Goal: Information Seeking & Learning: Learn about a topic

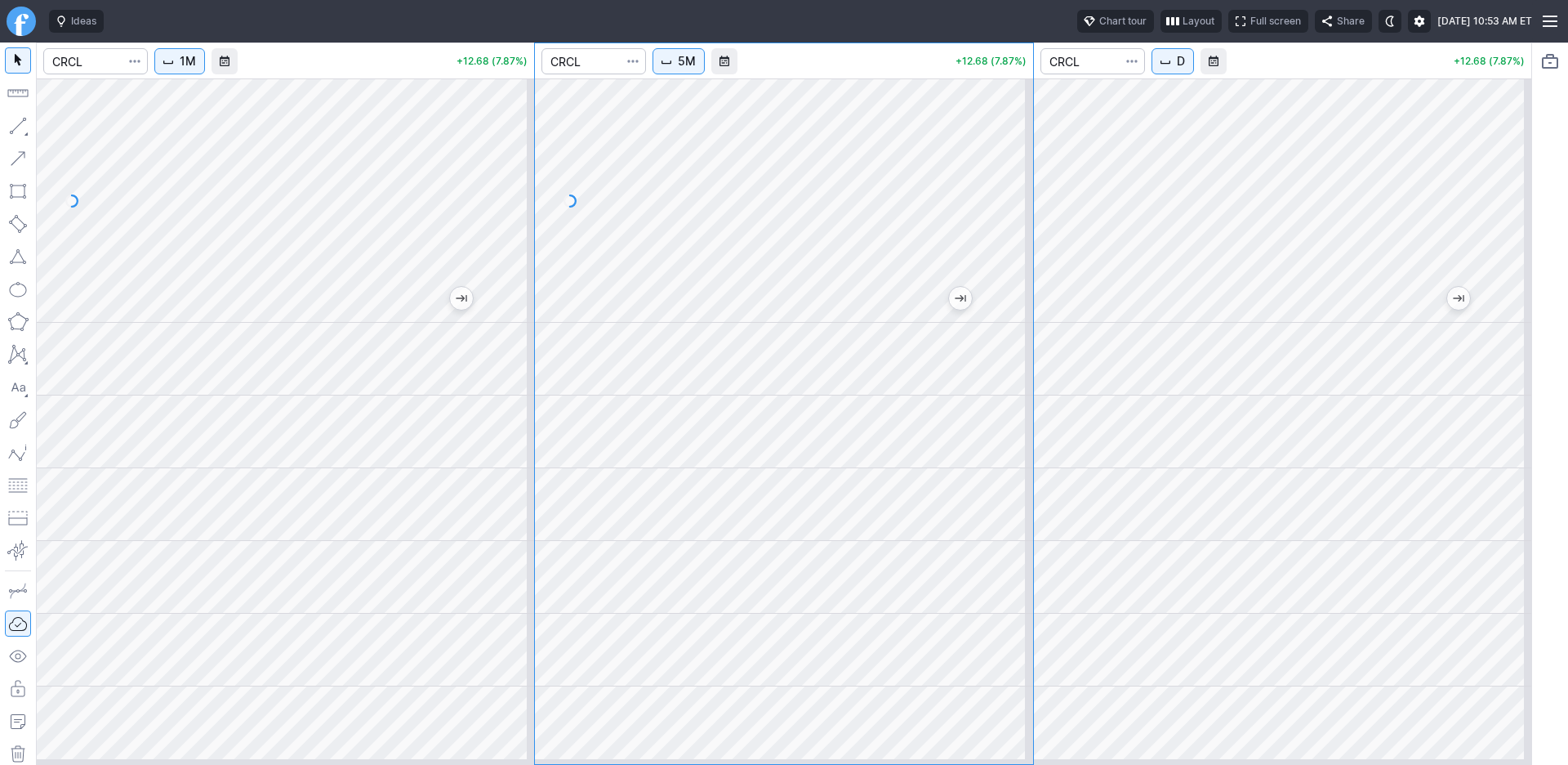
click at [310, 416] on div at bounding box center [285, 419] width 497 height 680
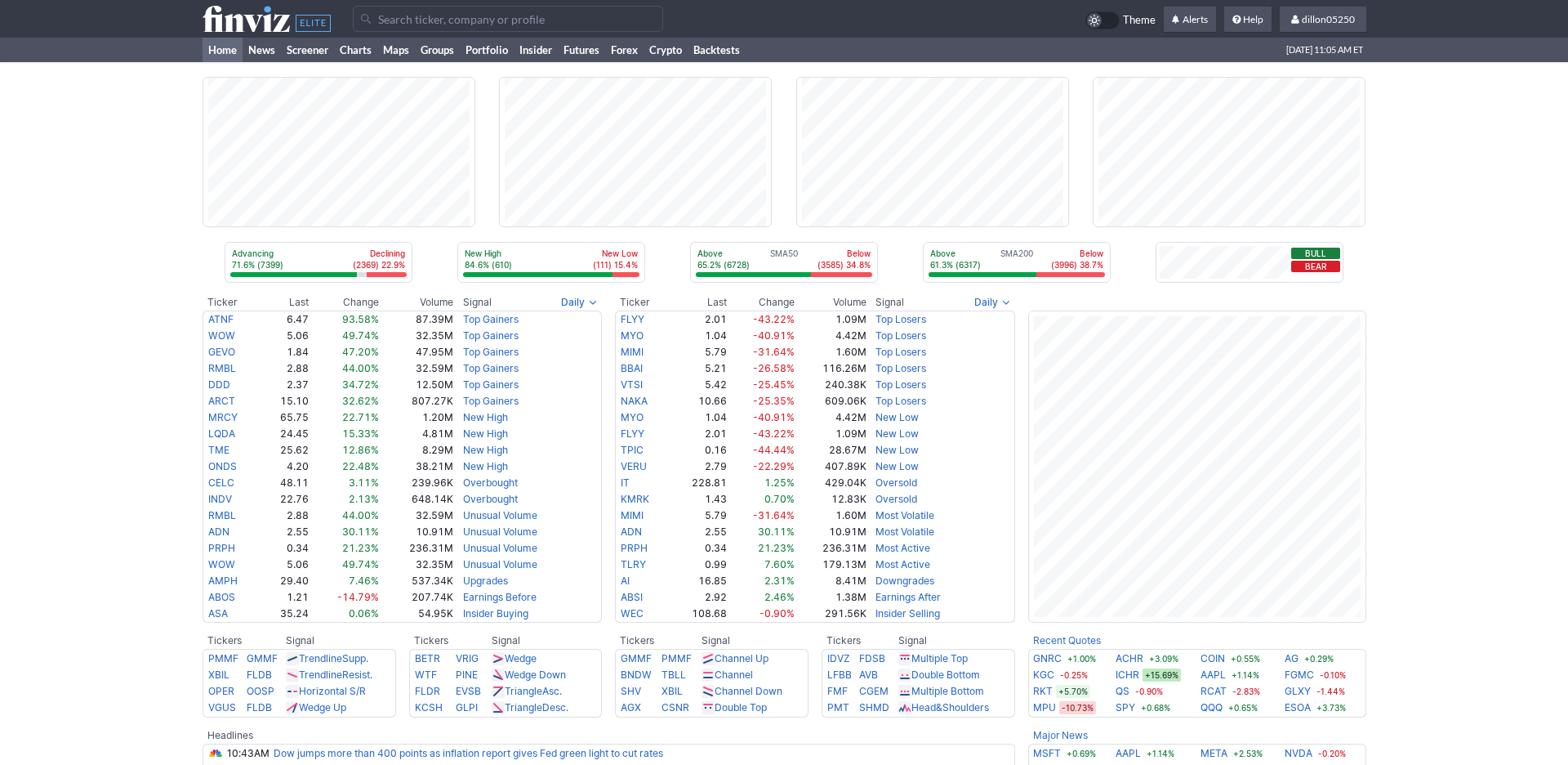
click at [392, 27] on input "Search" at bounding box center [508, 19] width 310 height 26
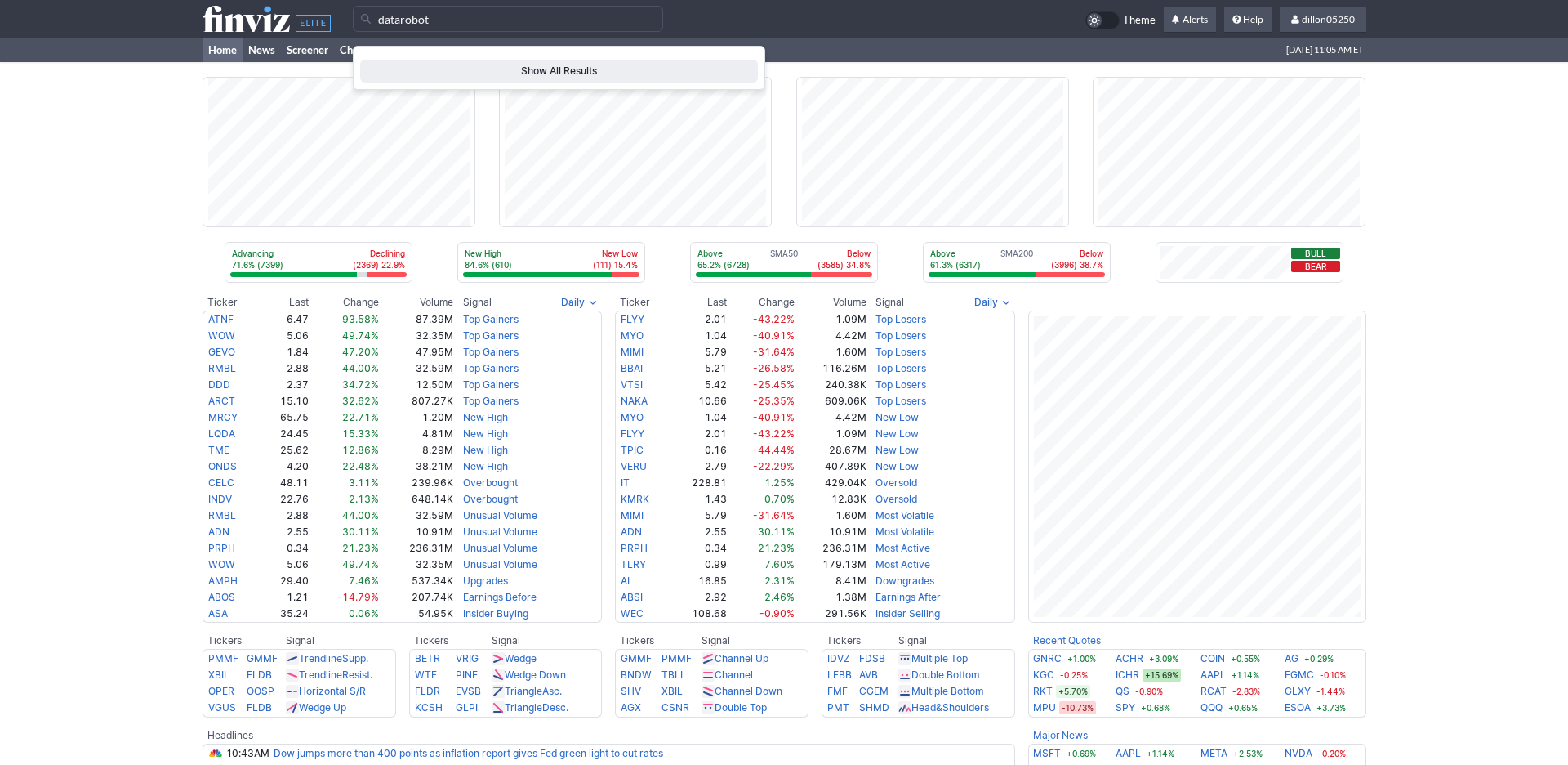
click at [587, 29] on input "datarobot" at bounding box center [508, 19] width 310 height 26
click at [366, 27] on input "datarobot" at bounding box center [508, 19] width 310 height 26
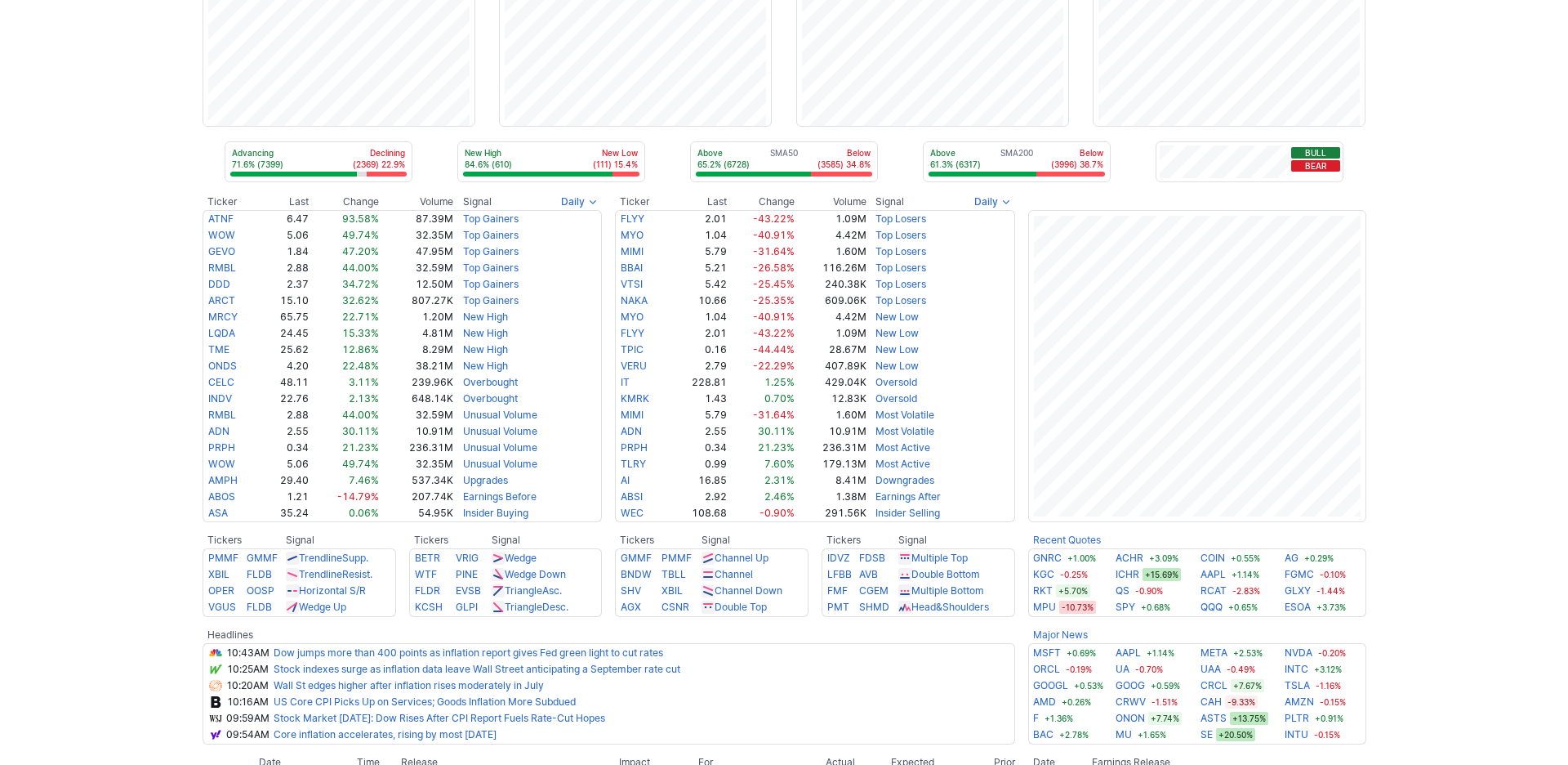
scroll to position [37, 0]
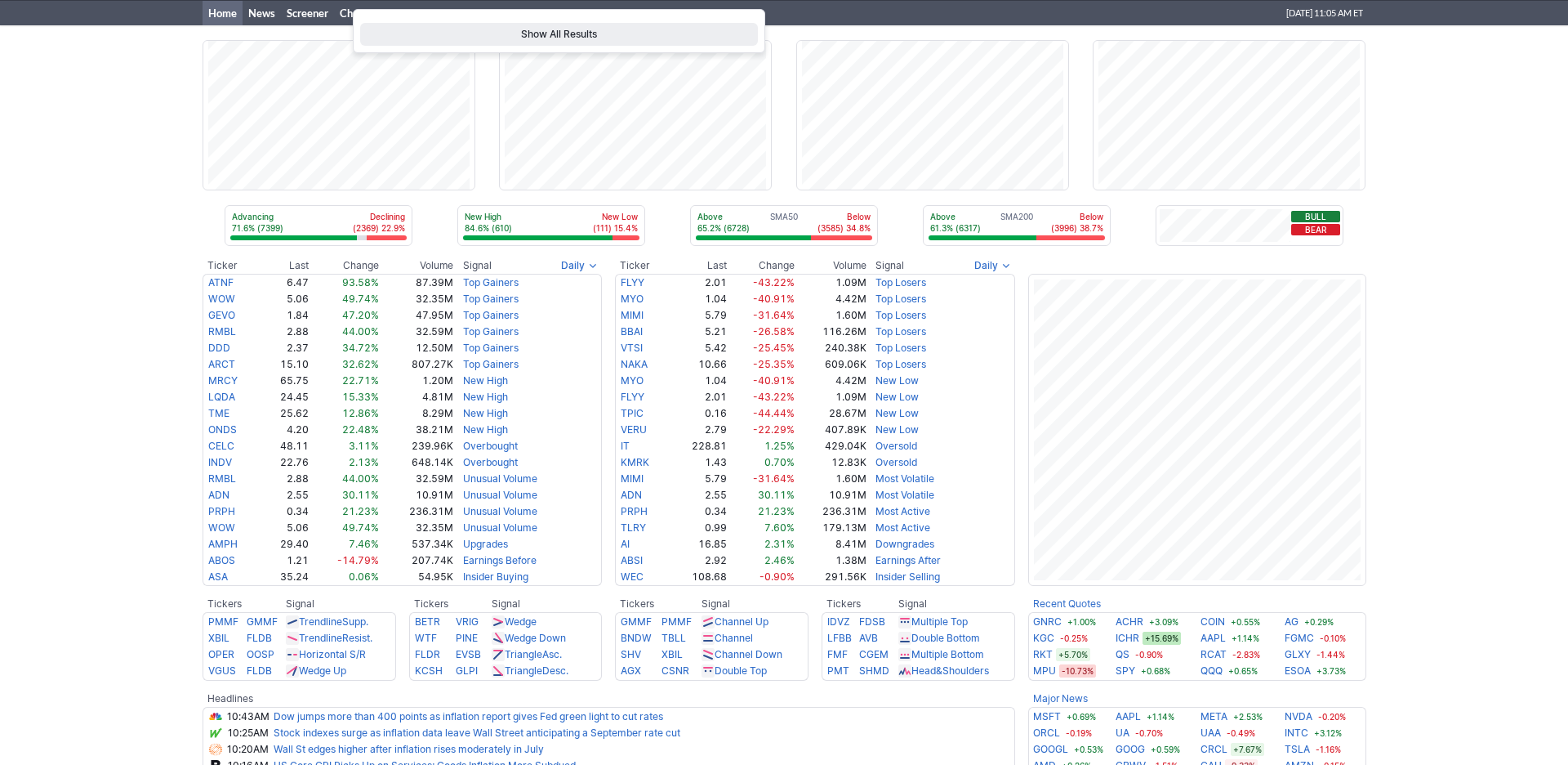
click at [126, 221] on div "Advancing 71.6% (7399) Declining (2369) 22.9% New High 84.6% (610) New Low (111…" at bounding box center [784, 599] width 1568 height 1149
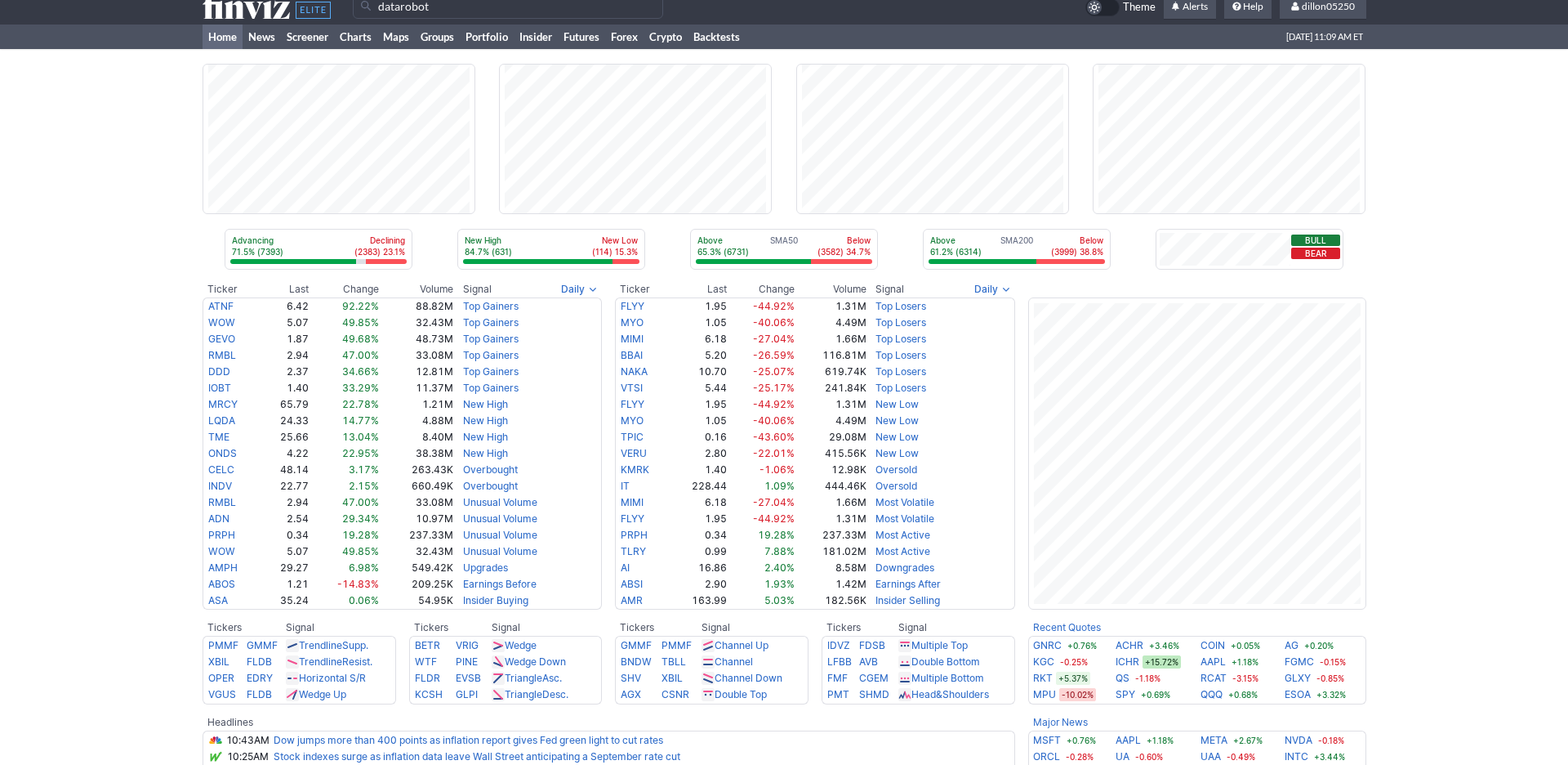
scroll to position [0, 0]
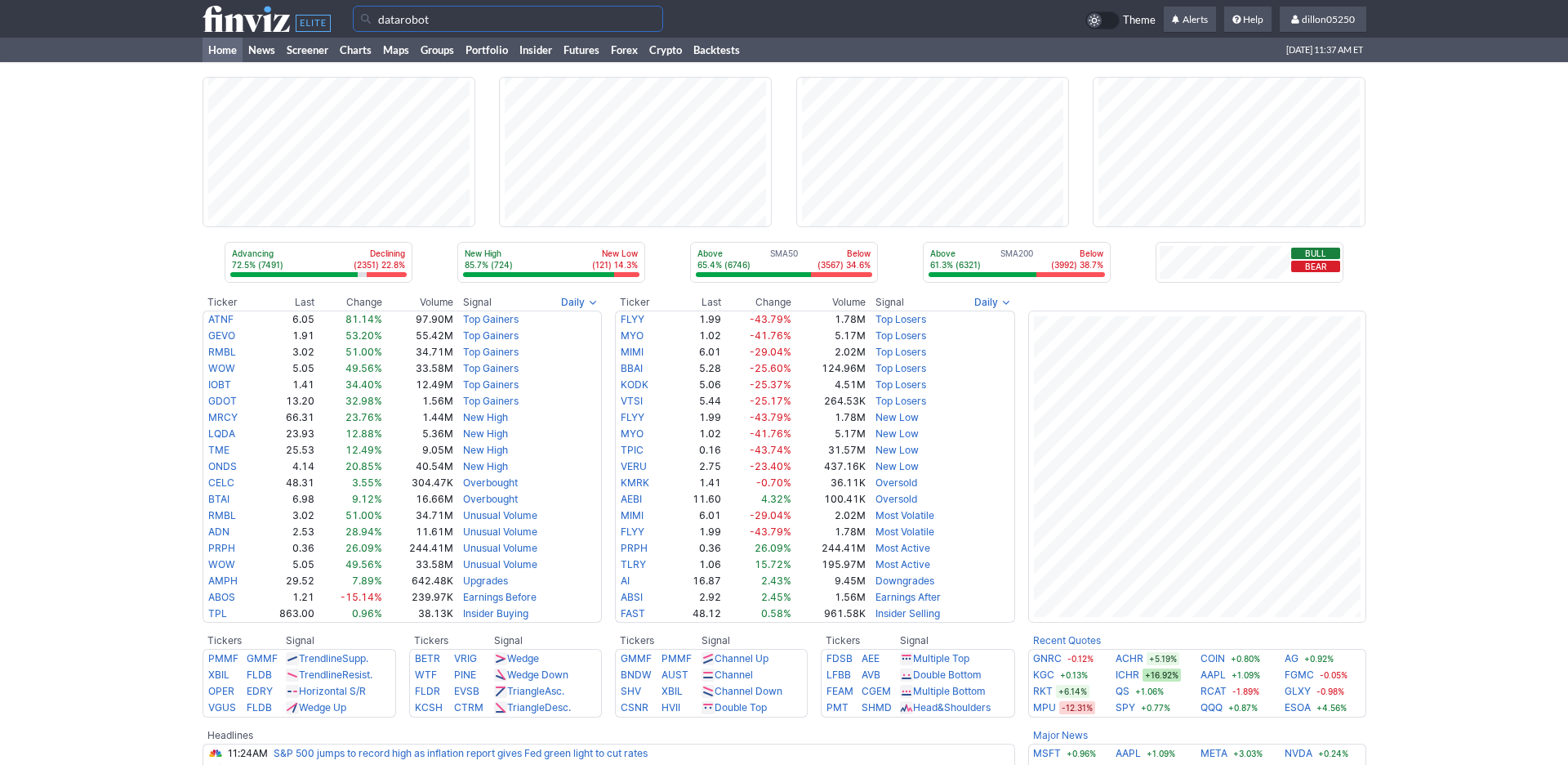
click at [469, 24] on input "datarobot" at bounding box center [508, 19] width 310 height 26
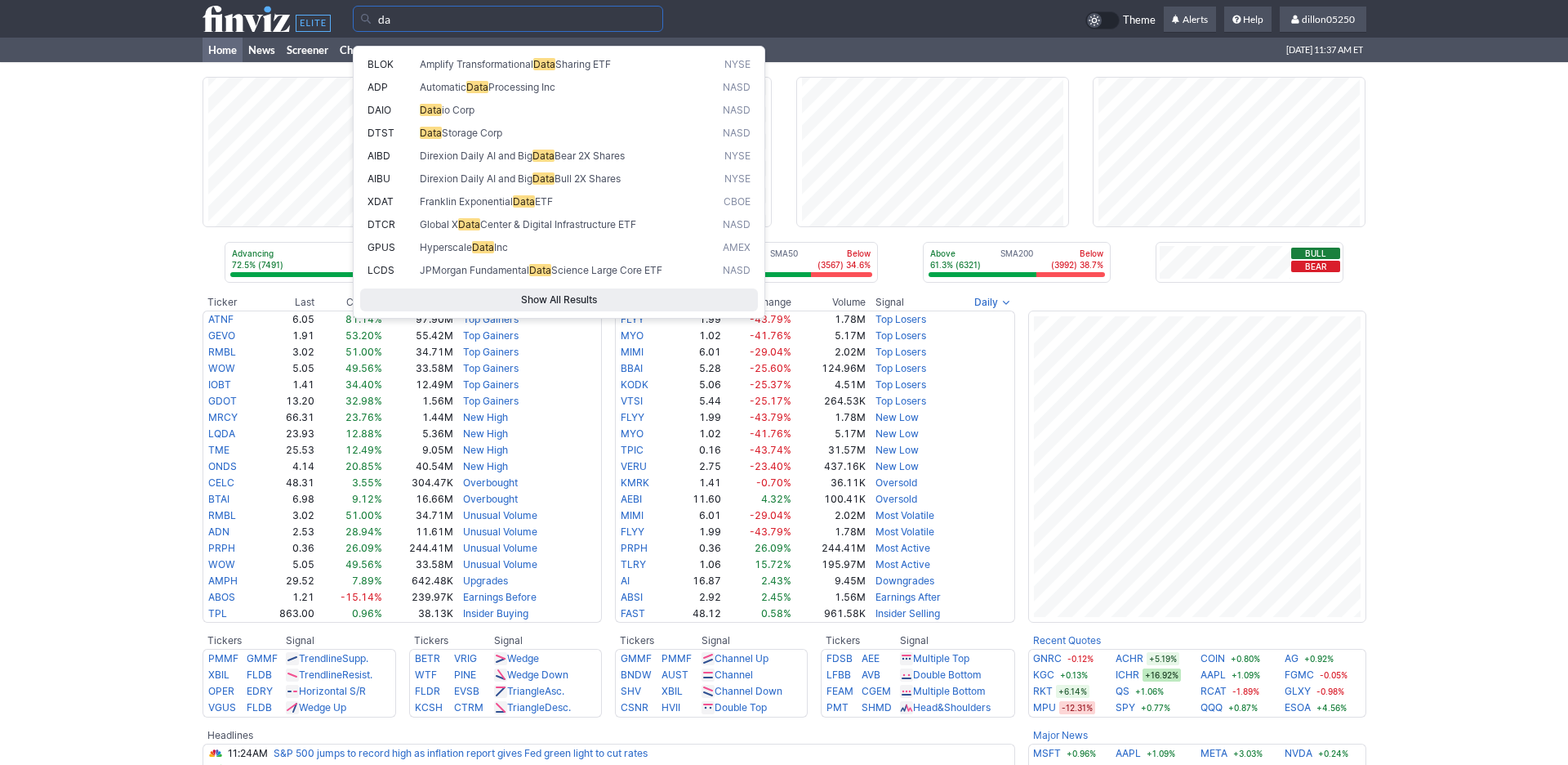
type input "d"
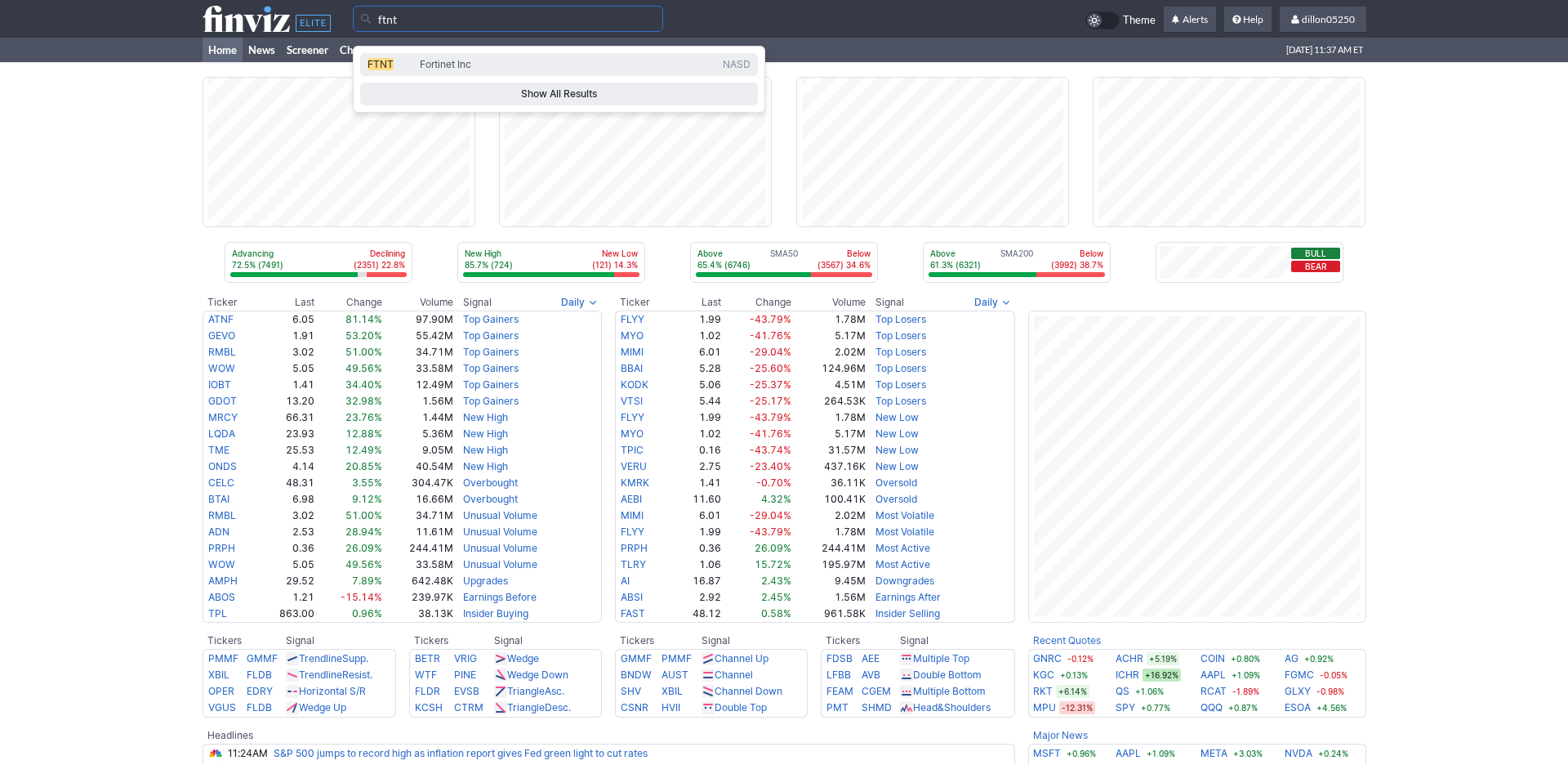
click at [390, 71] on span "FTNT" at bounding box center [381, 64] width 26 height 12
type input "FTNT"
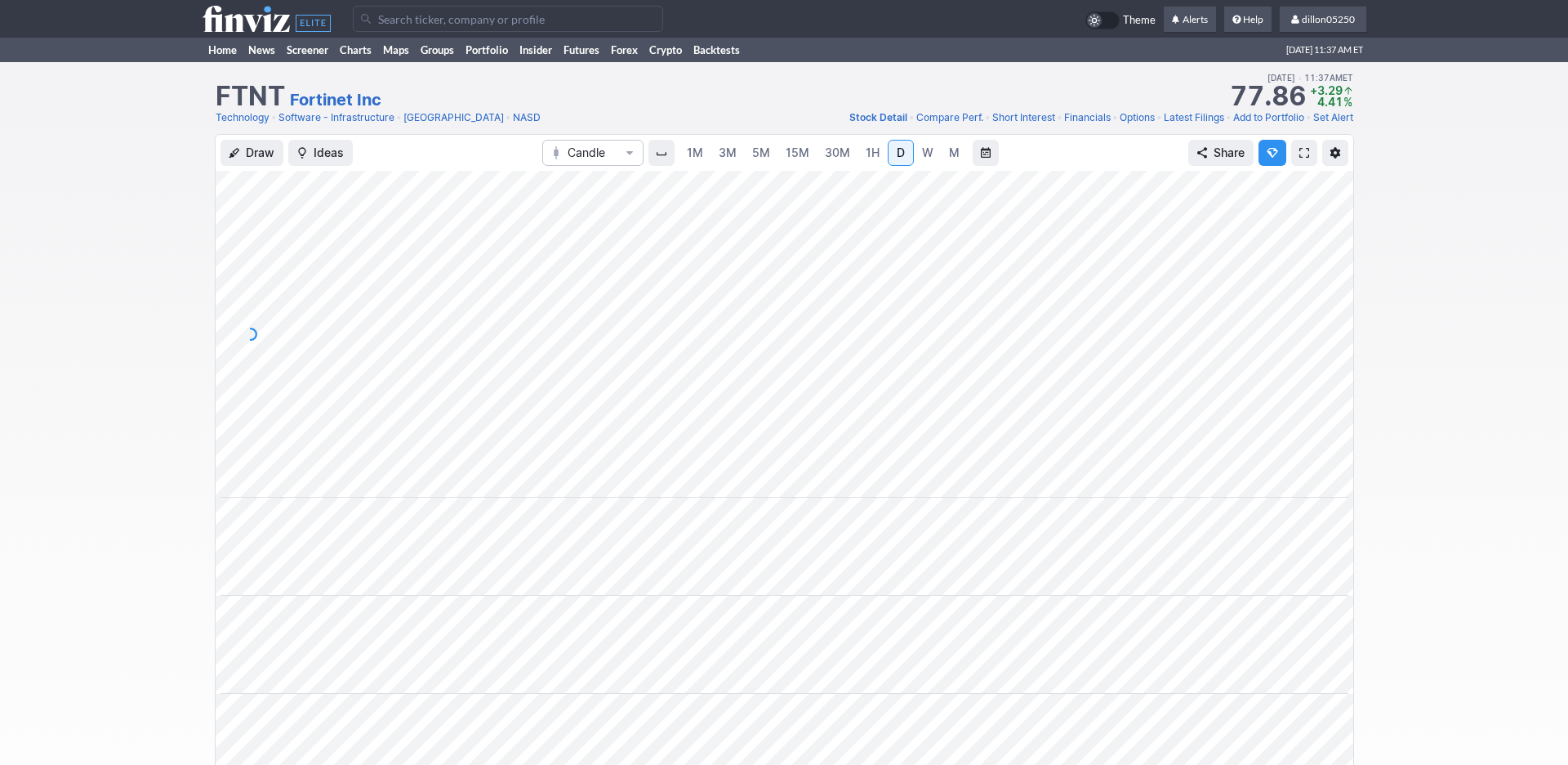
click at [1300, 159] on span at bounding box center [1304, 152] width 10 height 13
click at [220, 62] on link "Home" at bounding box center [223, 50] width 40 height 24
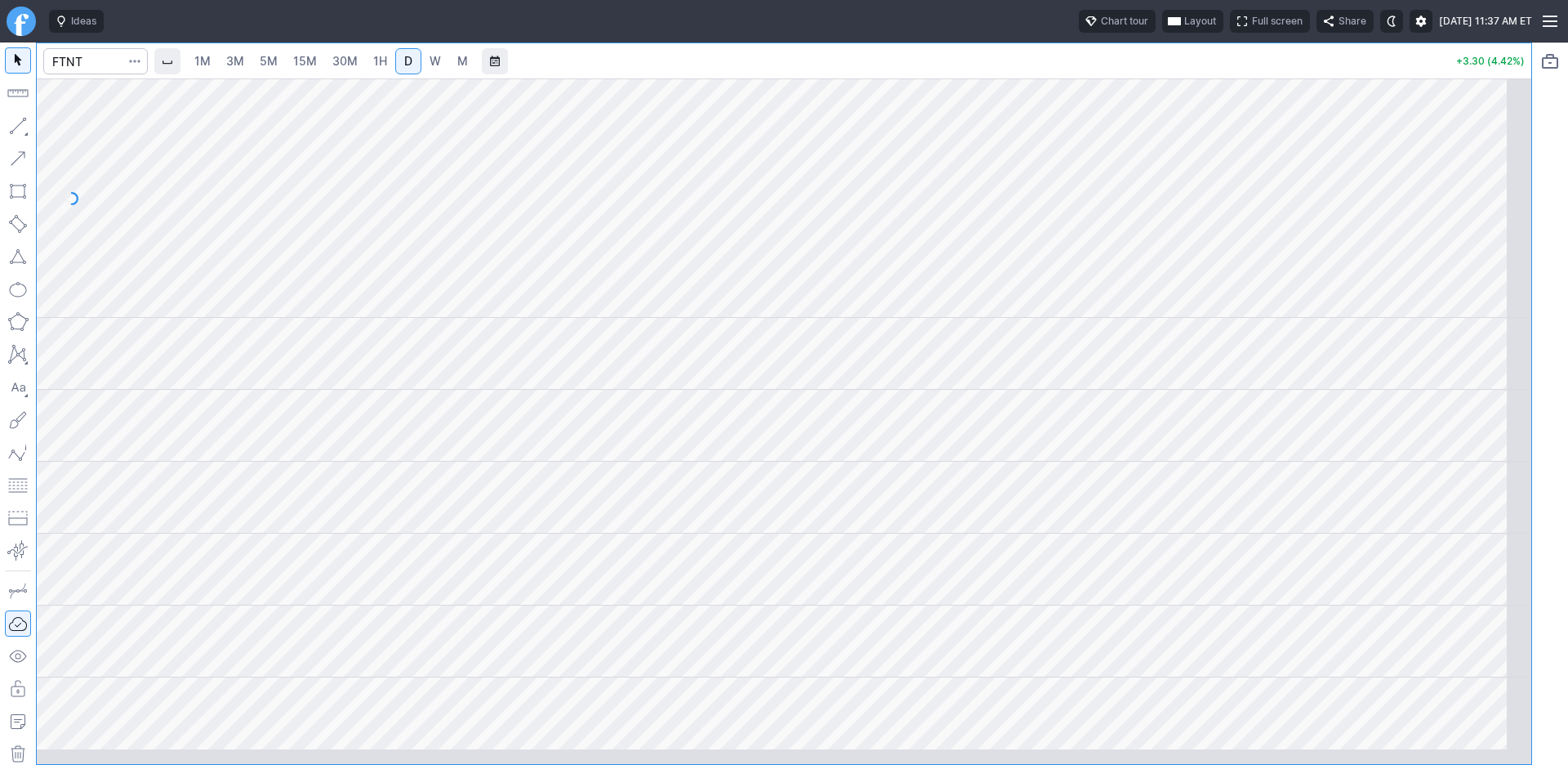
click at [1184, 26] on span "Layout" at bounding box center [1200, 21] width 32 height 17
click at [1051, 73] on button "Layout" at bounding box center [1039, 64] width 23 height 23
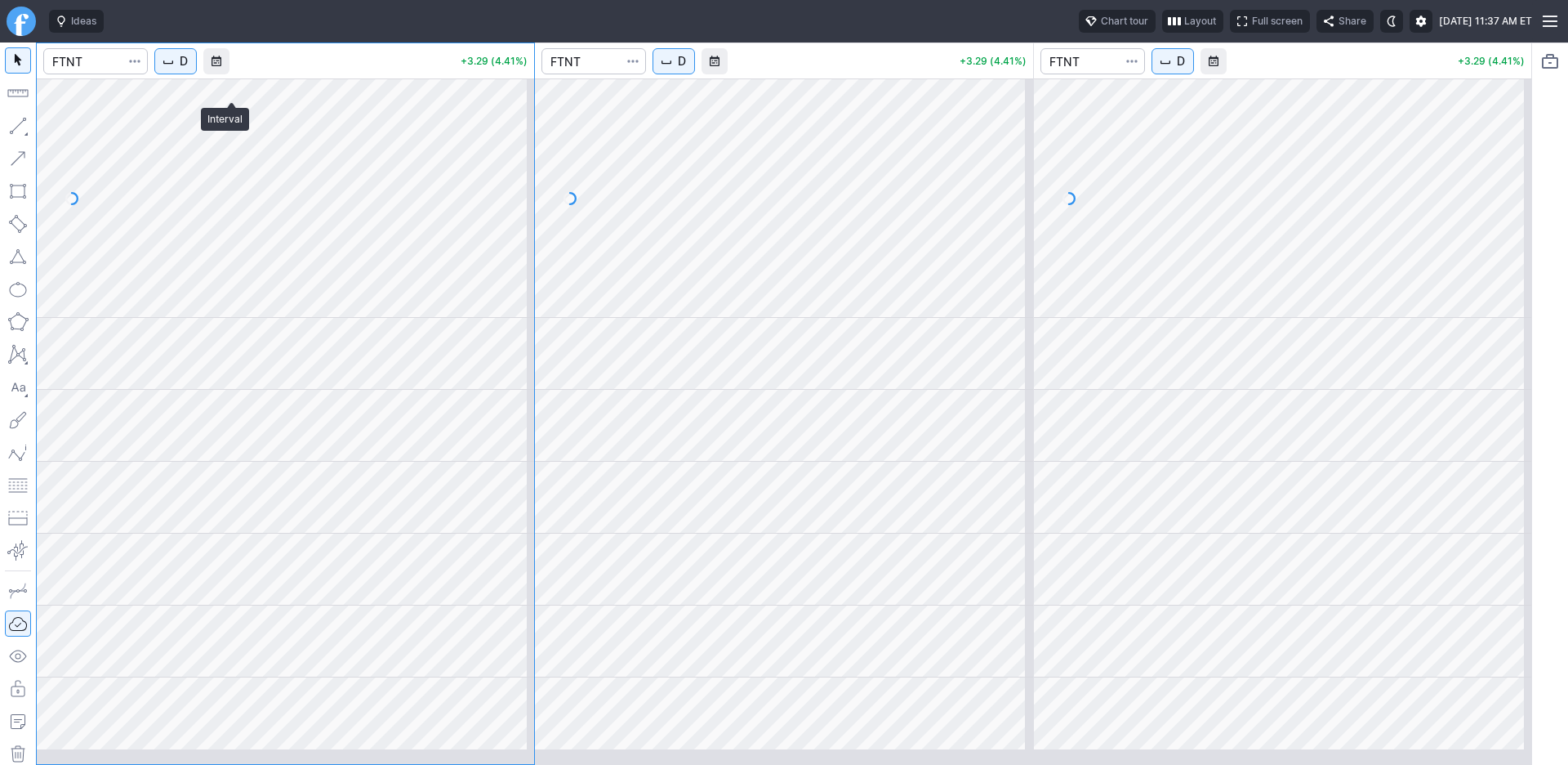
click at [188, 70] on span "D" at bounding box center [183, 61] width 8 height 17
click at [247, 127] on span "1 Minute" at bounding box center [244, 119] width 52 height 17
click at [686, 70] on span "D" at bounding box center [681, 61] width 8 height 17
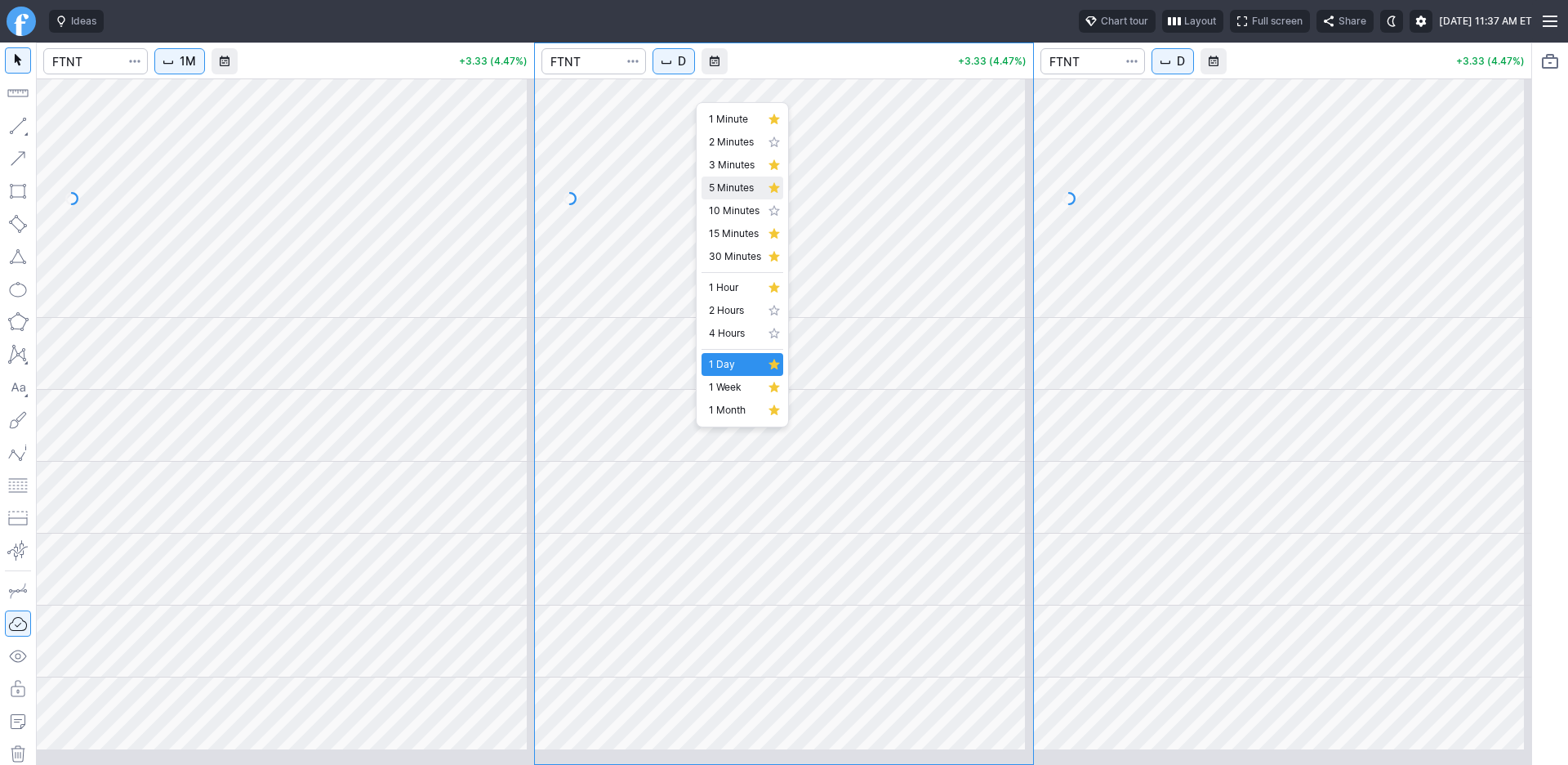
click at [746, 196] on span "5 Minutes" at bounding box center [735, 187] width 52 height 17
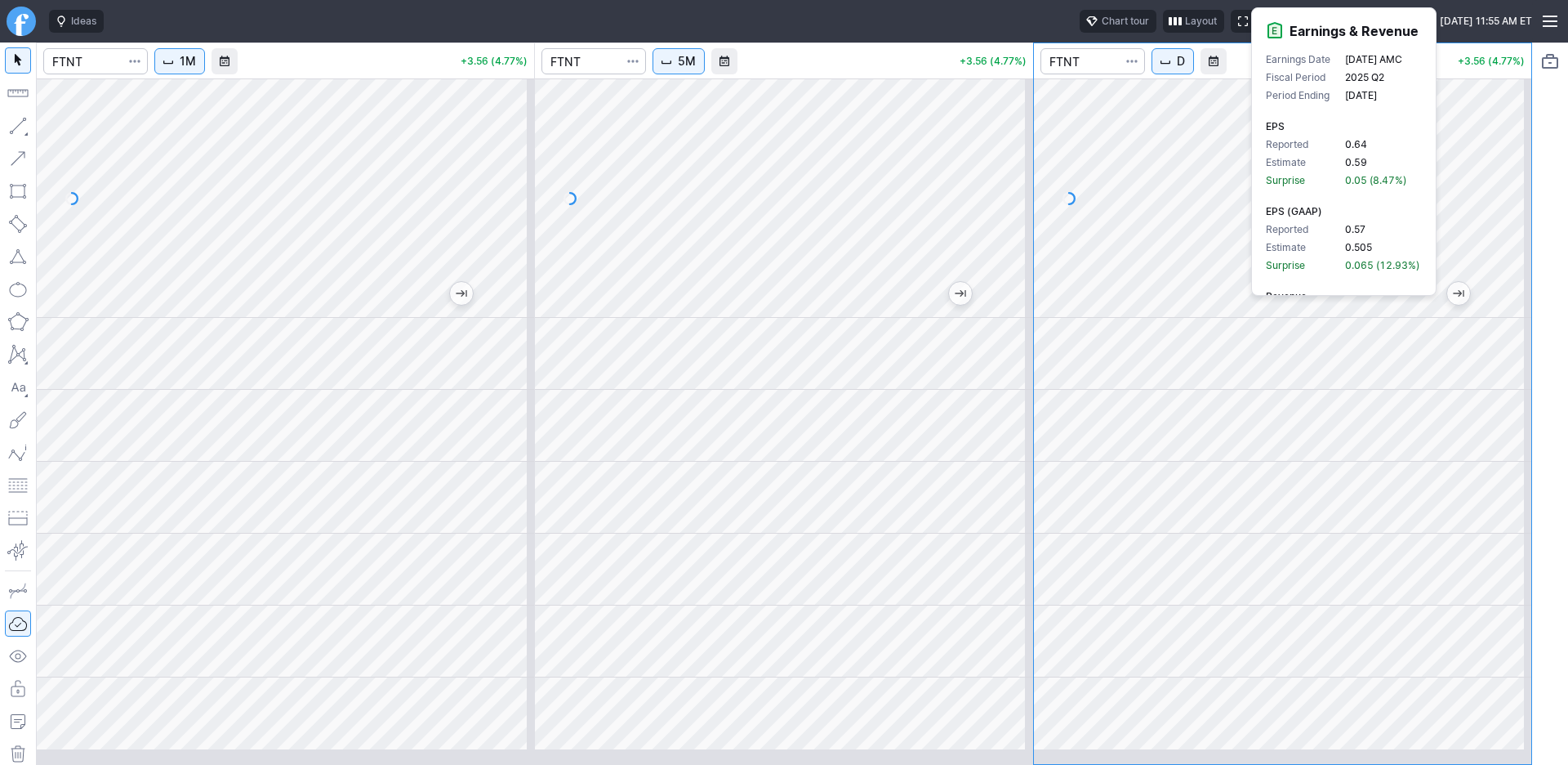
click at [1461, 311] on div at bounding box center [1280, 302] width 436 height 17
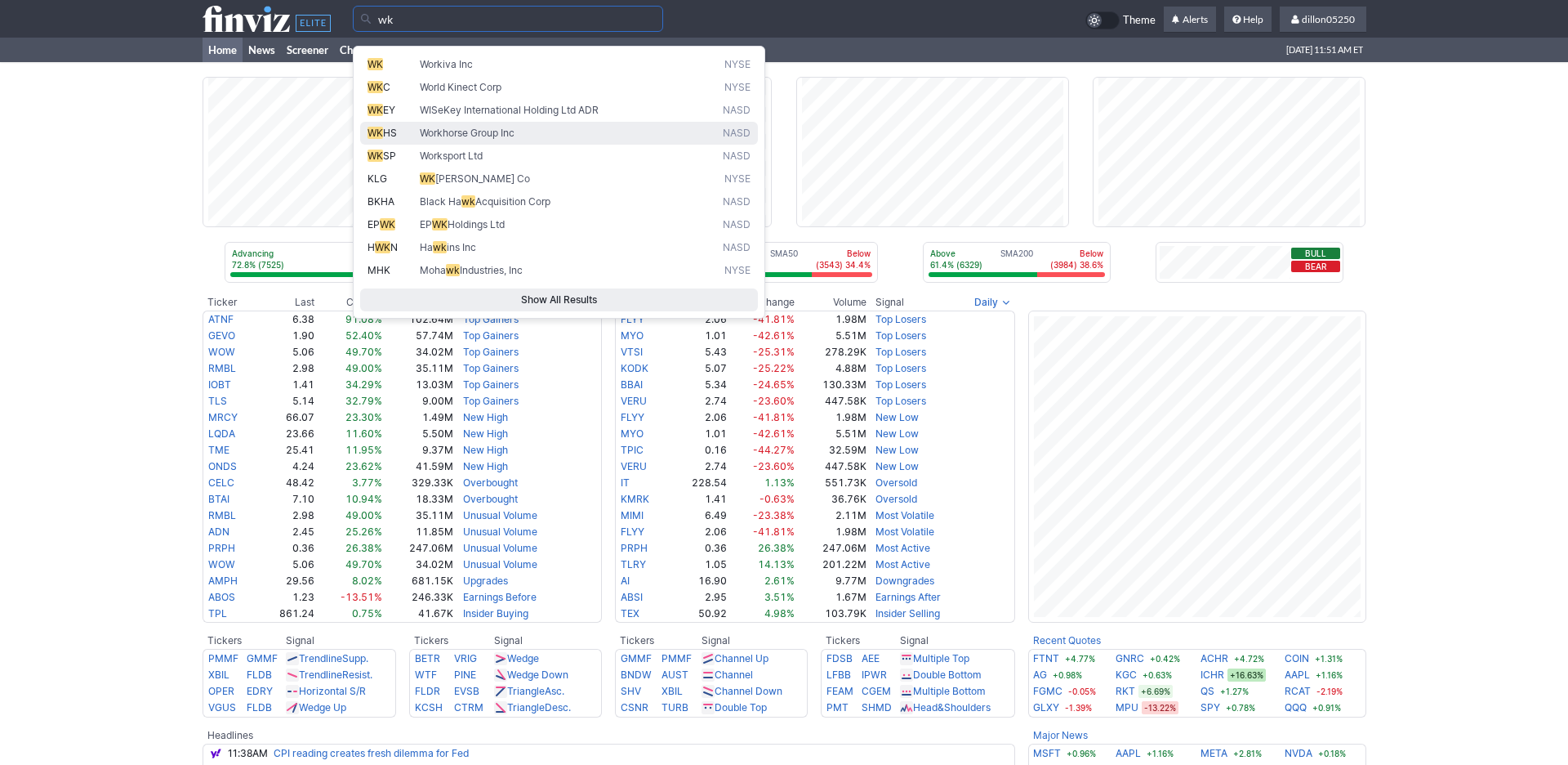
click at [383, 139] on span "WK" at bounding box center [375, 132] width 16 height 12
type input "WKHS"
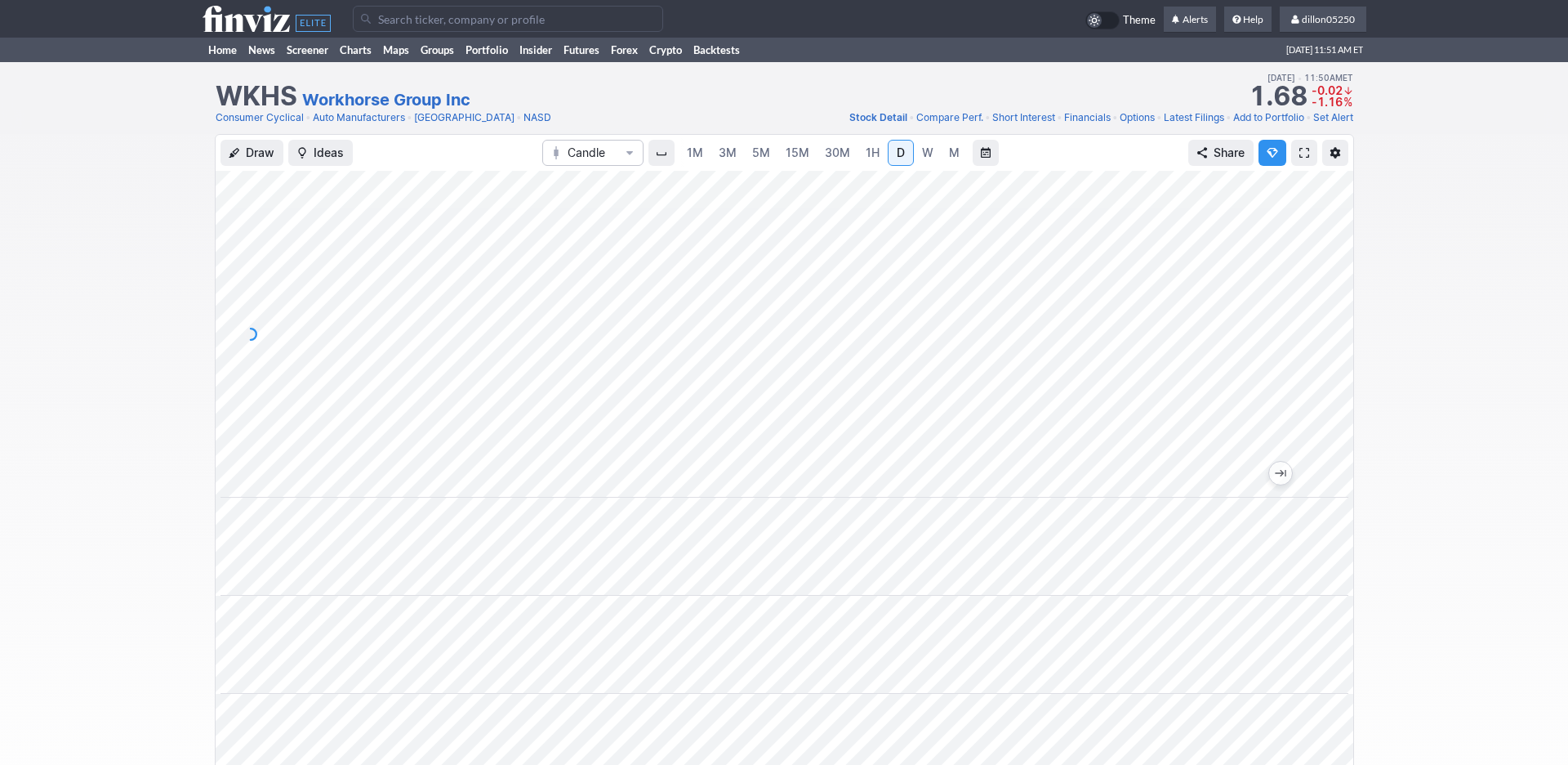
click at [1300, 159] on span at bounding box center [1304, 152] width 10 height 13
click at [239, 62] on link "Home" at bounding box center [223, 50] width 40 height 24
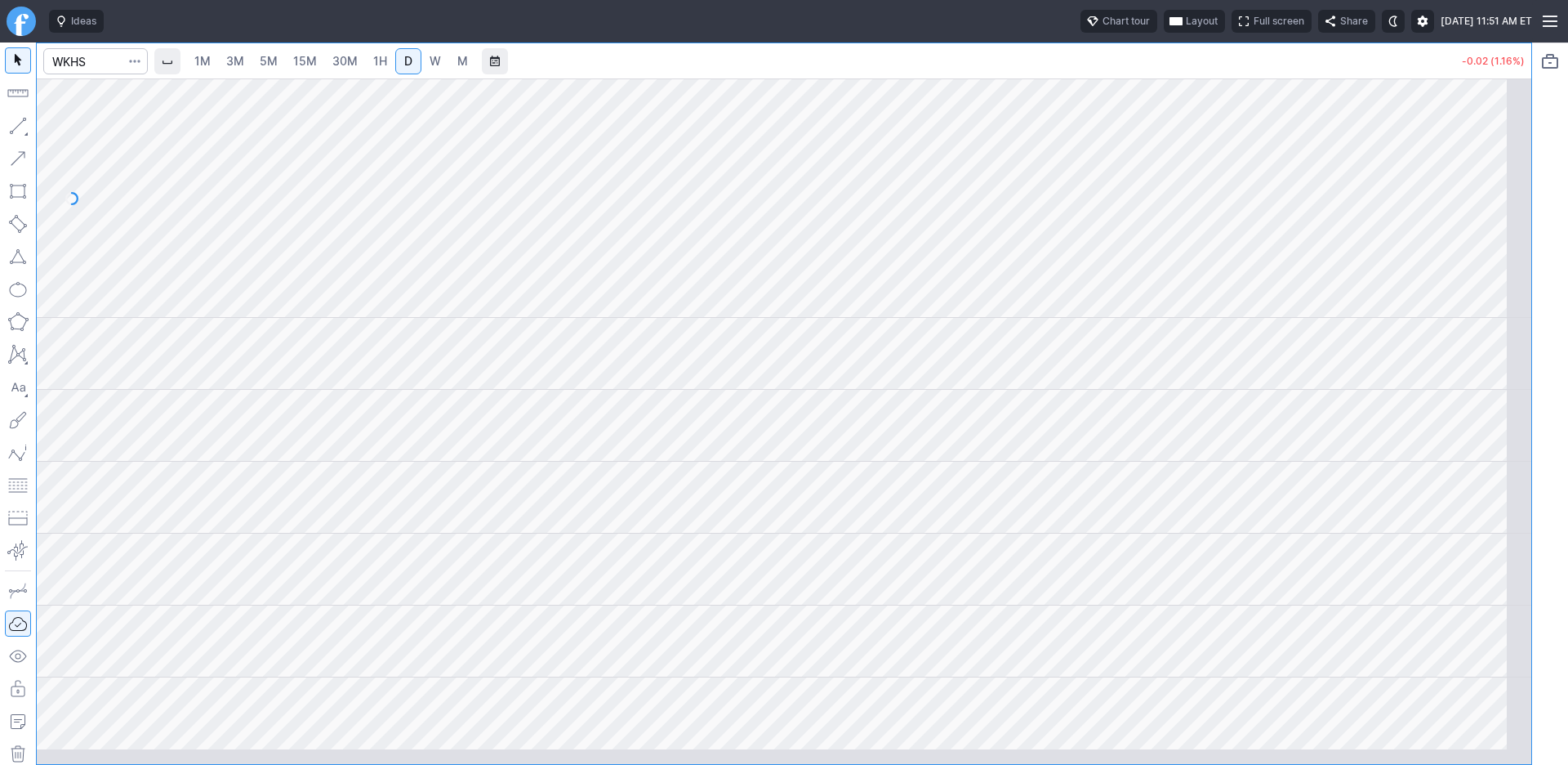
click at [1186, 29] on span "Layout" at bounding box center [1201, 21] width 32 height 17
click at [1052, 70] on button "Layout" at bounding box center [1041, 64] width 23 height 23
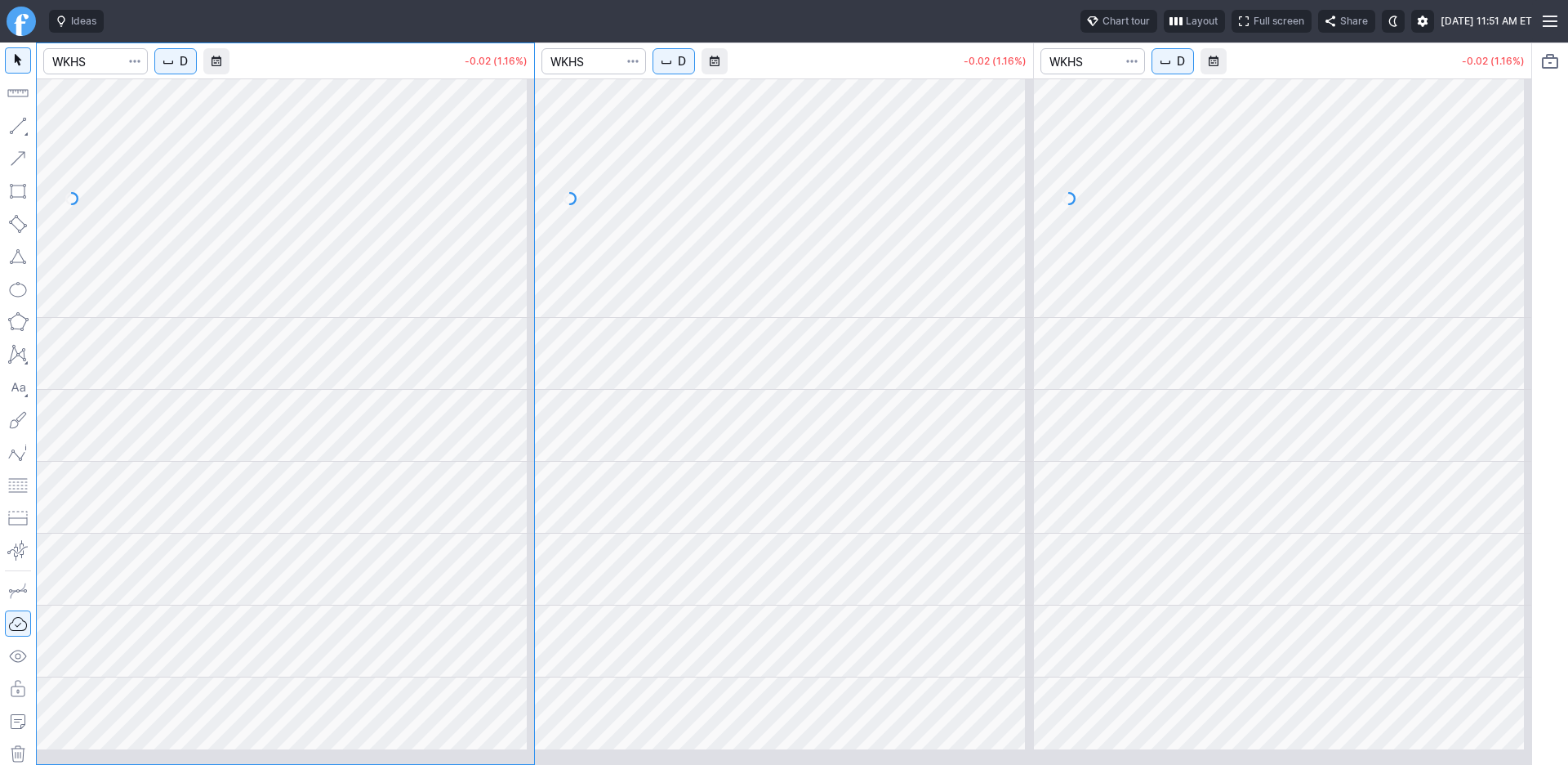
click at [686, 70] on span "D" at bounding box center [681, 61] width 8 height 17
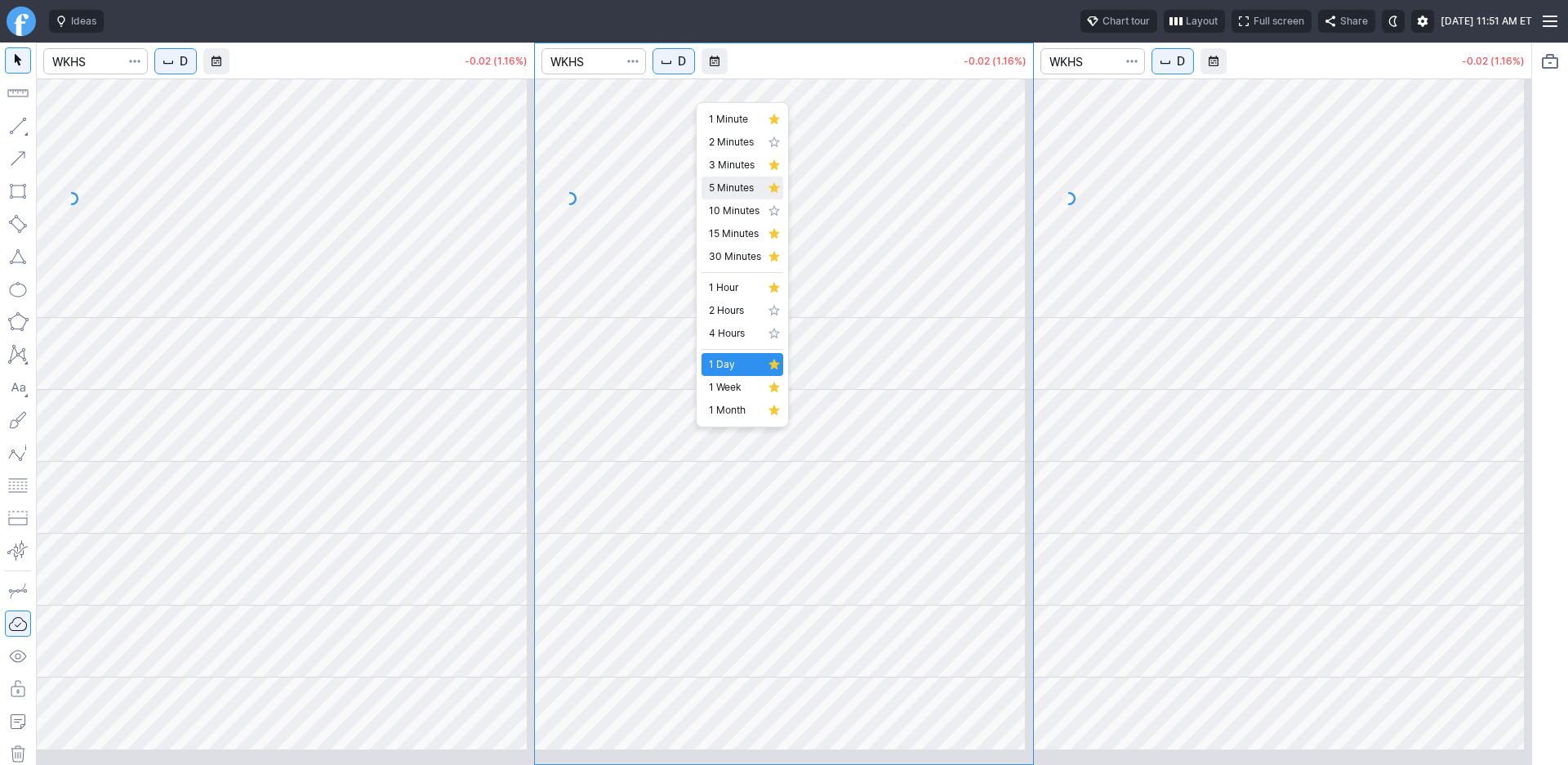
click at [735, 196] on span "5 Minutes" at bounding box center [735, 187] width 52 height 17
click at [188, 70] on span "D" at bounding box center [183, 61] width 8 height 17
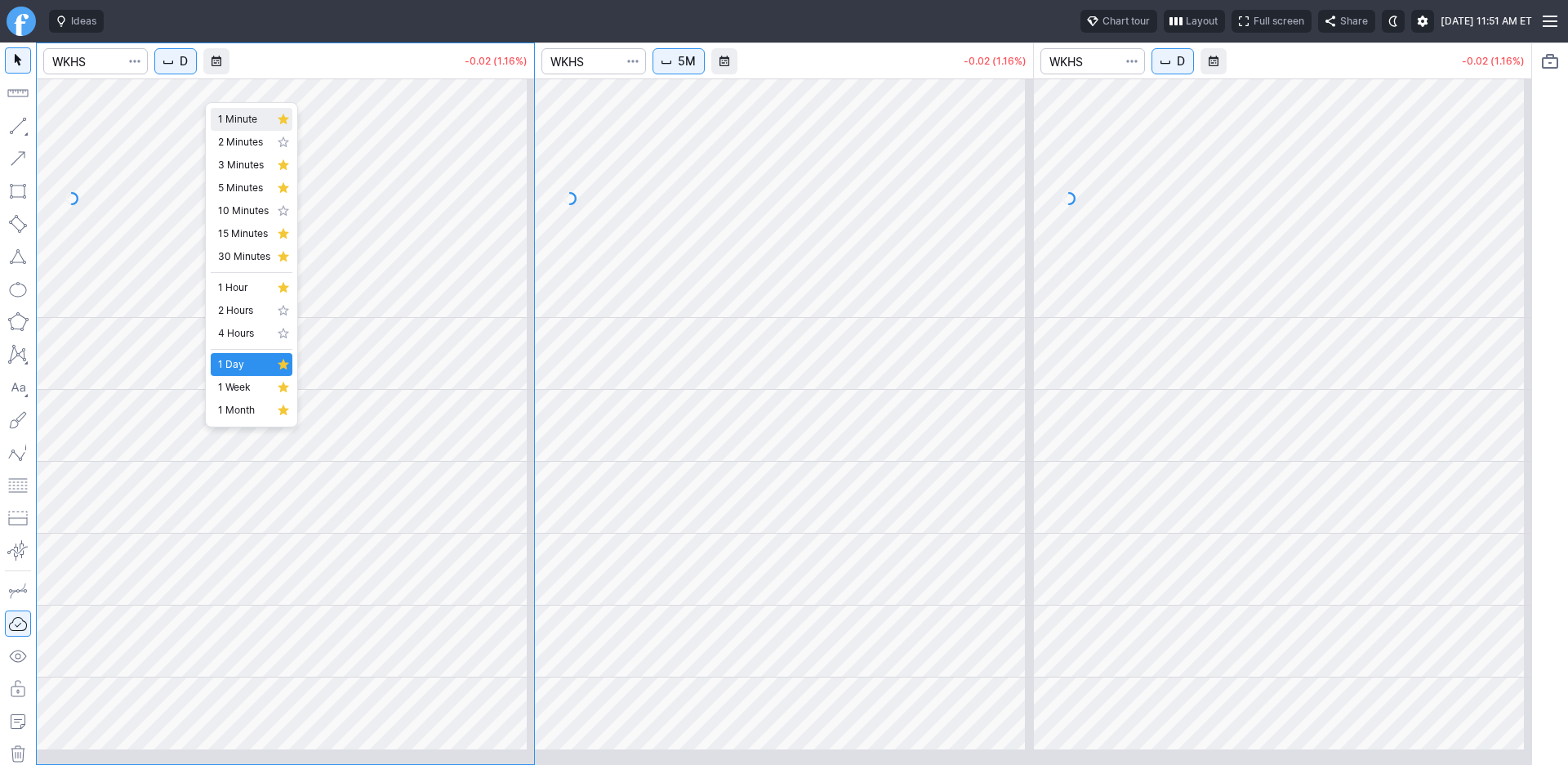
drag, startPoint x: 239, startPoint y: 125, endPoint x: 373, endPoint y: 159, distance: 138.2
click at [239, 126] on span "1 Minute" at bounding box center [244, 119] width 52 height 17
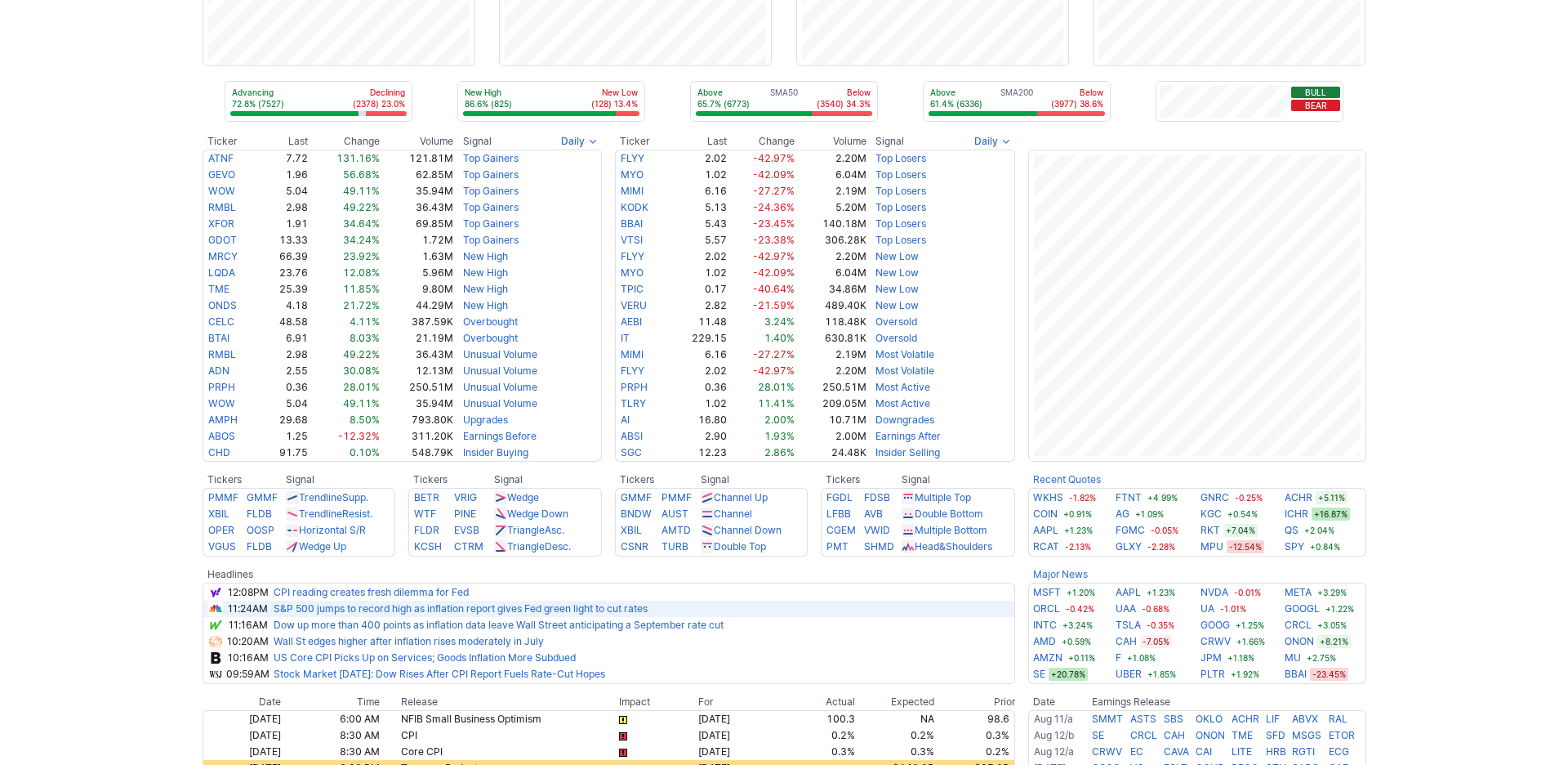
scroll to position [477, 0]
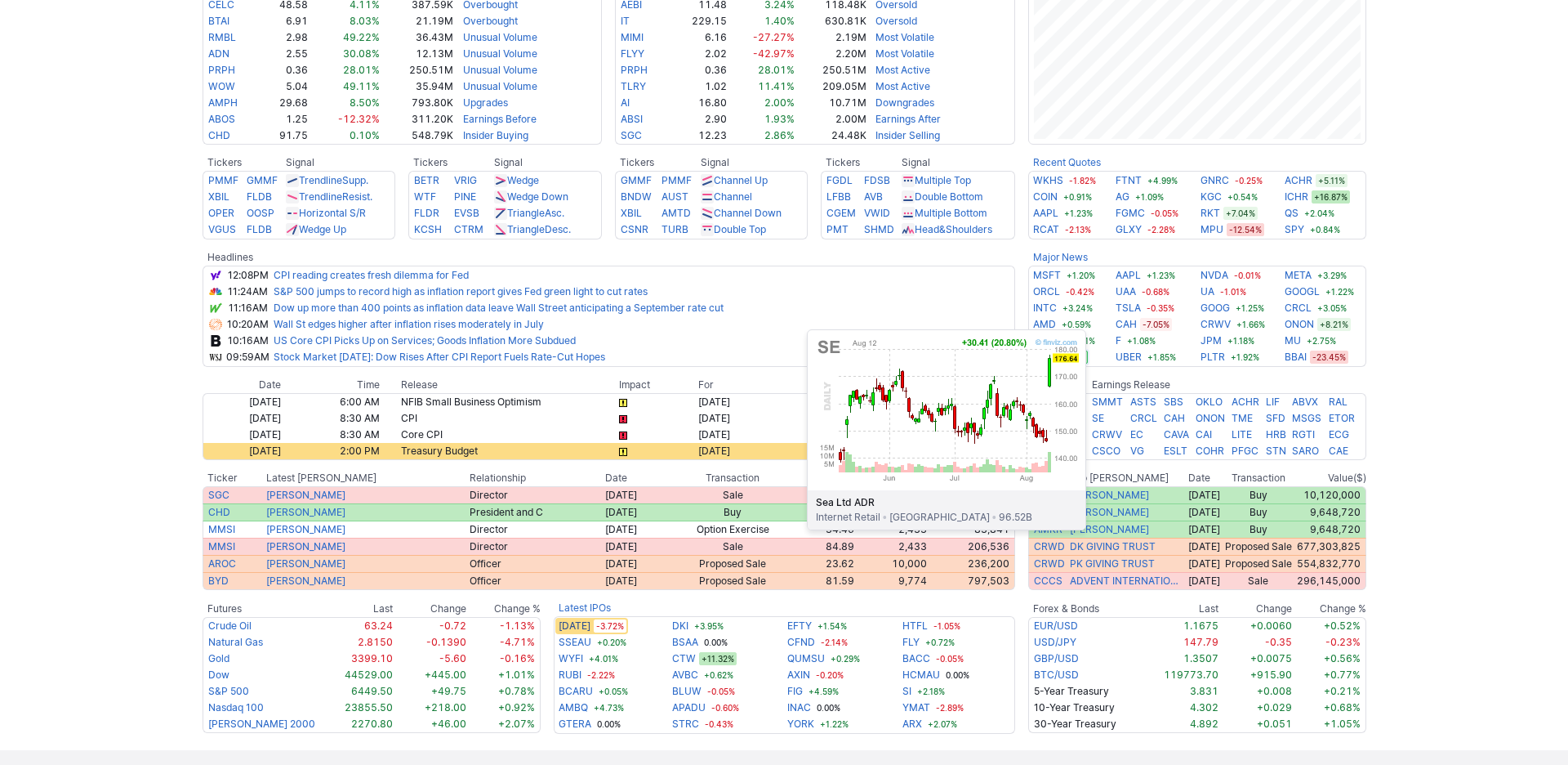
click at [1045, 365] on link "SE" at bounding box center [1039, 356] width 12 height 17
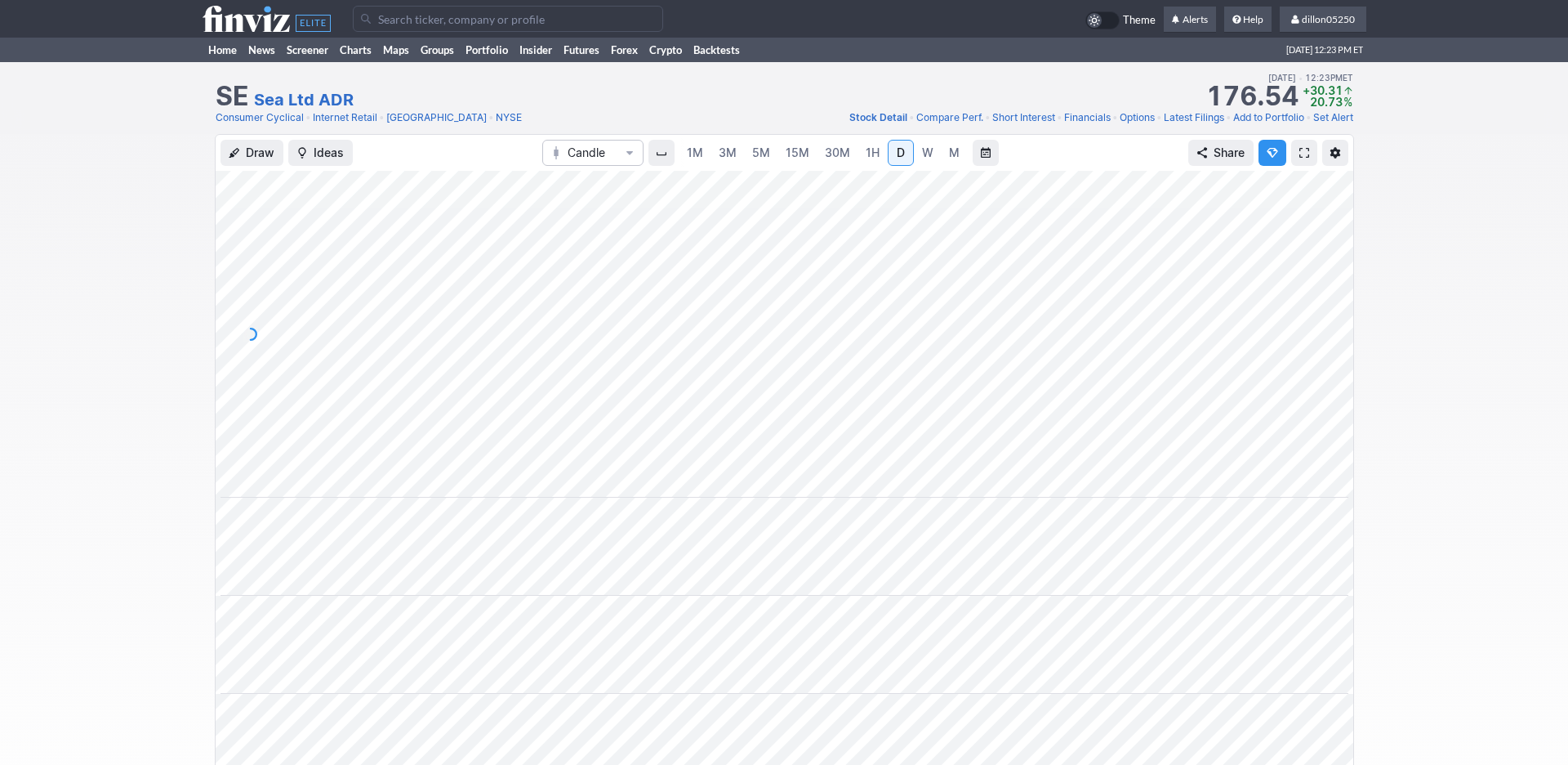
scroll to position [0, 98]
click at [952, 159] on span "M" at bounding box center [954, 152] width 10 height 14
click at [915, 166] on link "W" at bounding box center [928, 152] width 26 height 26
click at [236, 62] on link "Home" at bounding box center [223, 50] width 40 height 24
